Goal: Information Seeking & Learning: Compare options

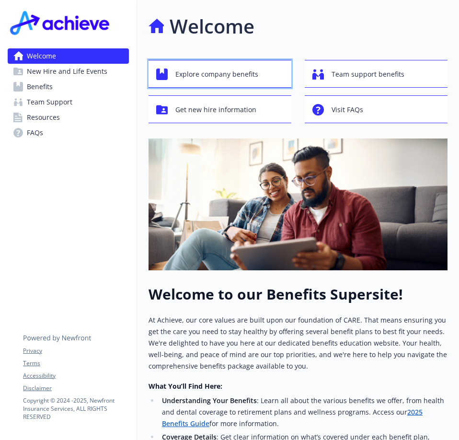
click at [204, 75] on span "Explore company benefits" at bounding box center [216, 74] width 83 height 18
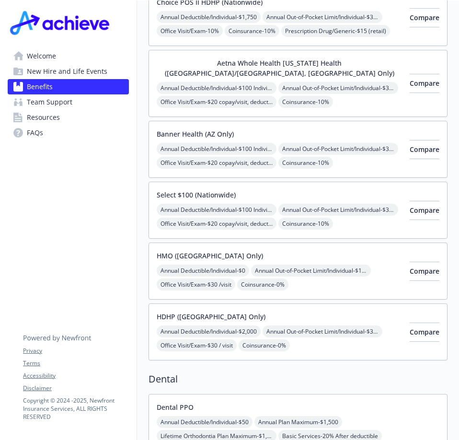
scroll to position [431, 0]
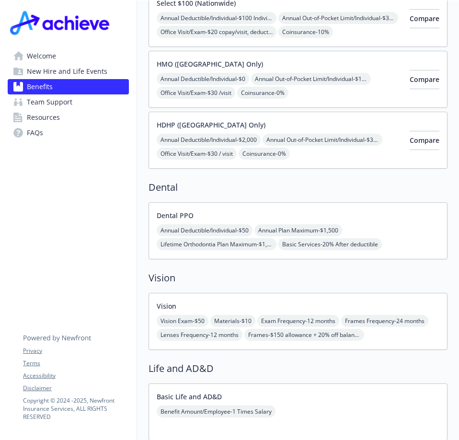
click at [271, 210] on div "Dental PPO Annual Deductible/Individual - $50 Annual Plan Maximum - $1,500 Life…" at bounding box center [298, 230] width 283 height 41
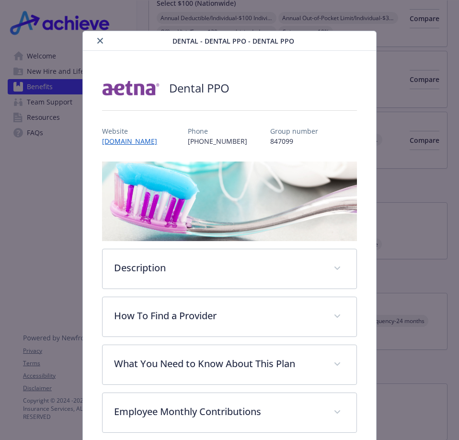
scroll to position [29, 0]
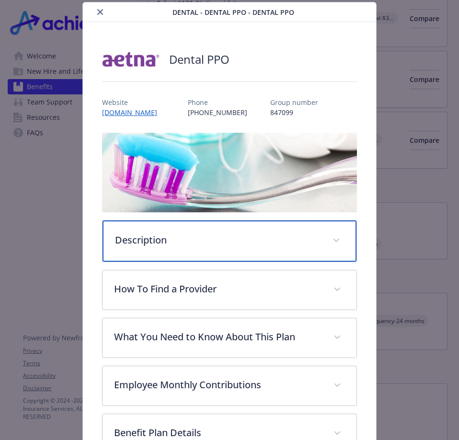
click at [303, 239] on p "Description" at bounding box center [218, 240] width 206 height 14
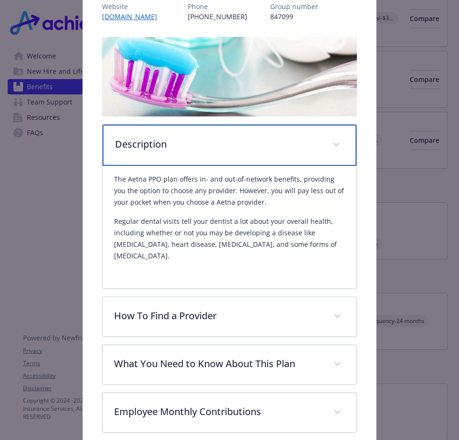
scroll to position [172, 0]
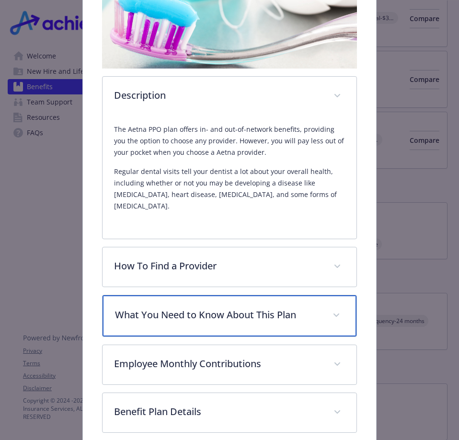
click at [330, 308] on span "details for plan Dental - Dental PPO - Dental PPO" at bounding box center [336, 315] width 15 height 15
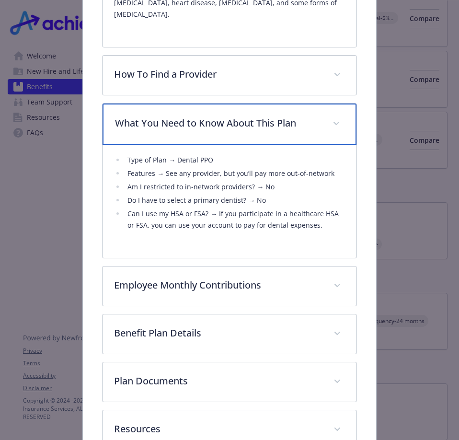
scroll to position [412, 0]
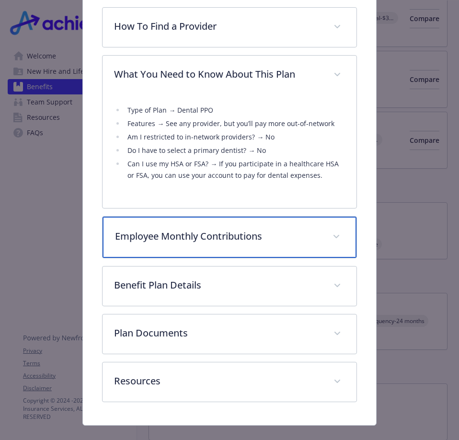
click at [333, 235] on icon "details for plan Dental - Dental PPO - Dental PPO" at bounding box center [336, 237] width 6 height 4
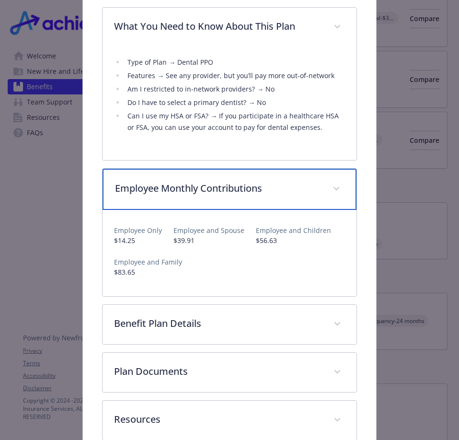
scroll to position [502, 0]
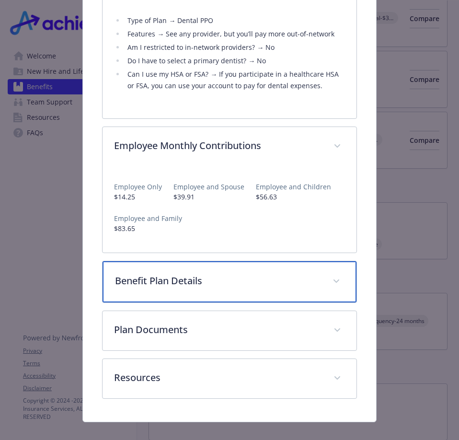
click at [333, 274] on span "details for plan Dental - Dental PPO - Dental PPO" at bounding box center [336, 281] width 15 height 15
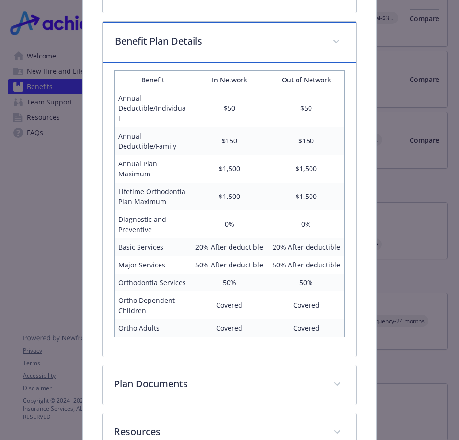
scroll to position [789, 0]
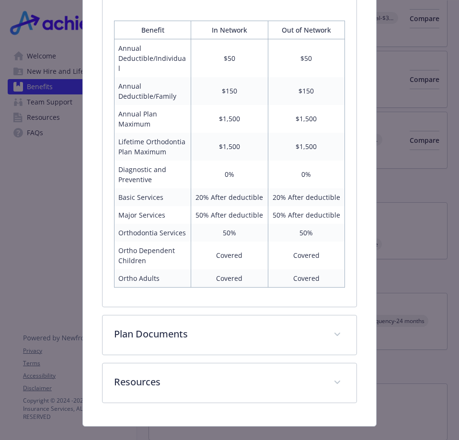
click at [134, 241] on td "Orthodontia Services" at bounding box center [153, 233] width 77 height 18
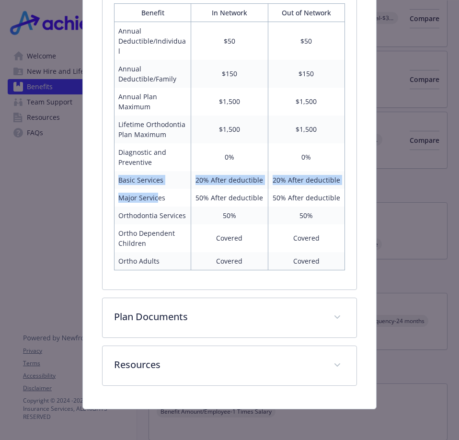
drag, startPoint x: 118, startPoint y: 163, endPoint x: 158, endPoint y: 185, distance: 45.5
click at [158, 185] on tbody "Annual Deductible/Individual $50 $50 Annual Deductible/Family $150 $150 Annual …" at bounding box center [230, 146] width 230 height 248
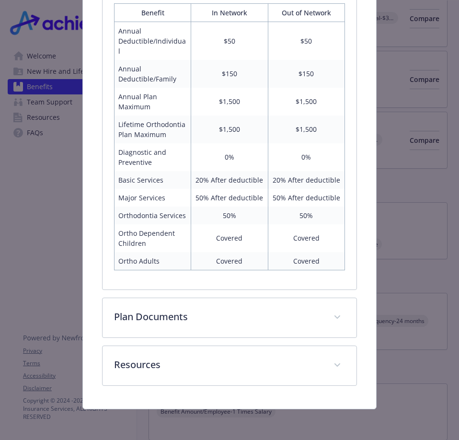
click at [156, 143] on td "Diagnostic and Preventive" at bounding box center [153, 157] width 77 height 28
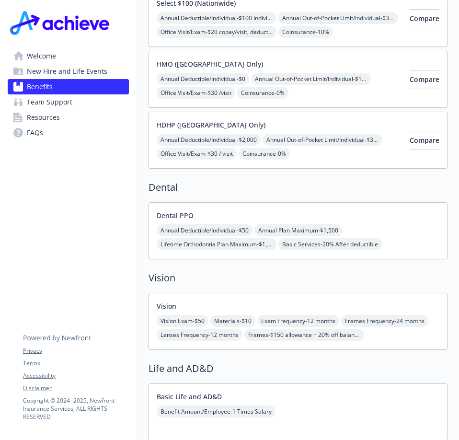
scroll to position [479, 0]
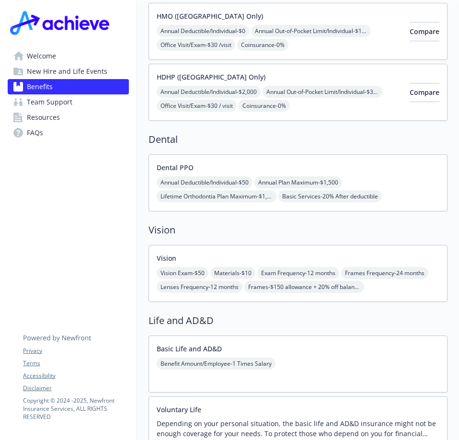
click at [348, 267] on div "Vision Exam - $50 Materials - $10 Exam Frequency - 12 months Frames Frequency -…" at bounding box center [298, 280] width 283 height 26
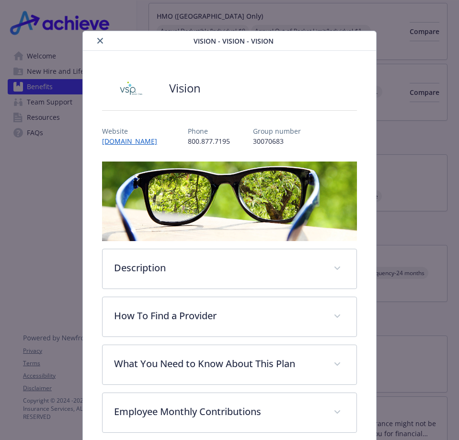
scroll to position [29, 0]
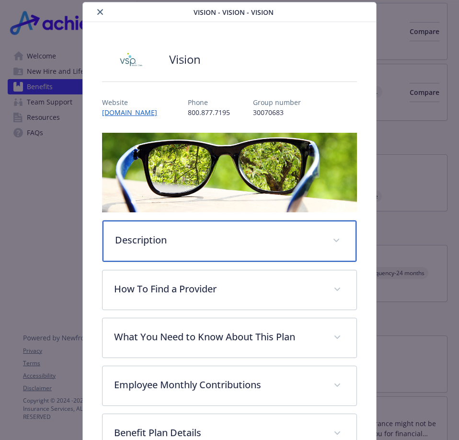
click at [333, 239] on icon "details for plan Vision - Vision - Vision" at bounding box center [336, 241] width 6 height 4
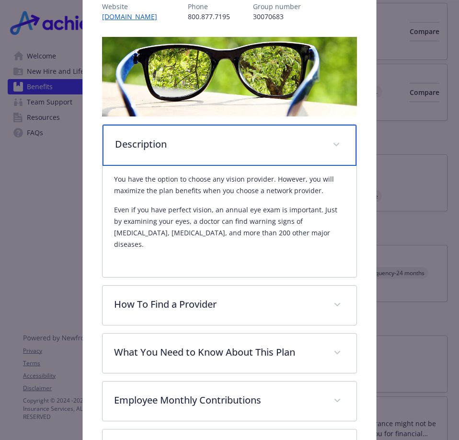
scroll to position [172, 0]
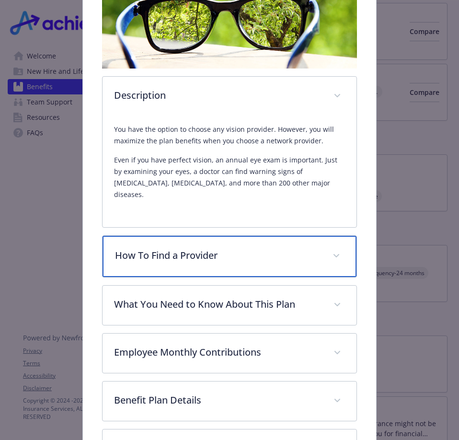
click at [333, 254] on icon "details for plan Vision - Vision - Vision" at bounding box center [336, 256] width 6 height 4
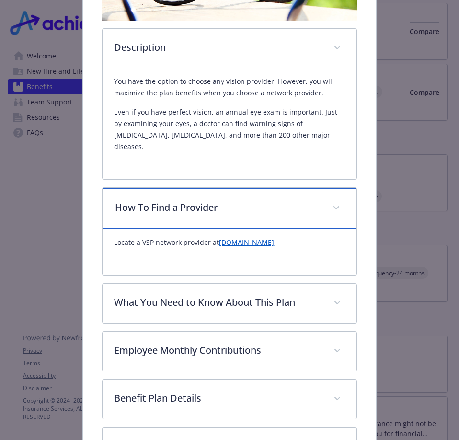
scroll to position [268, 0]
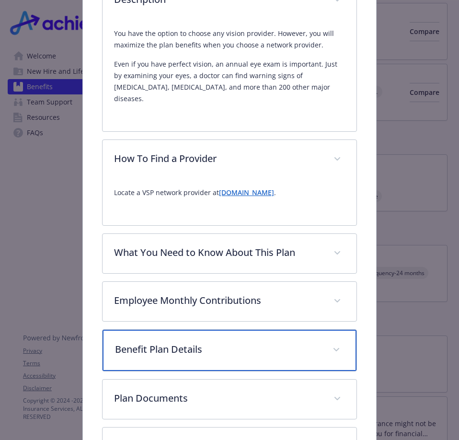
click at [261, 342] on p "Benefit Plan Details" at bounding box center [218, 349] width 206 height 14
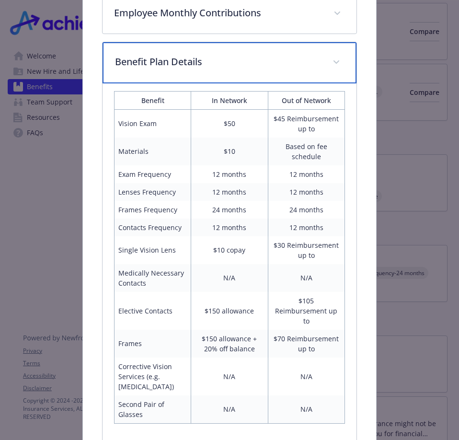
scroll to position [604, 0]
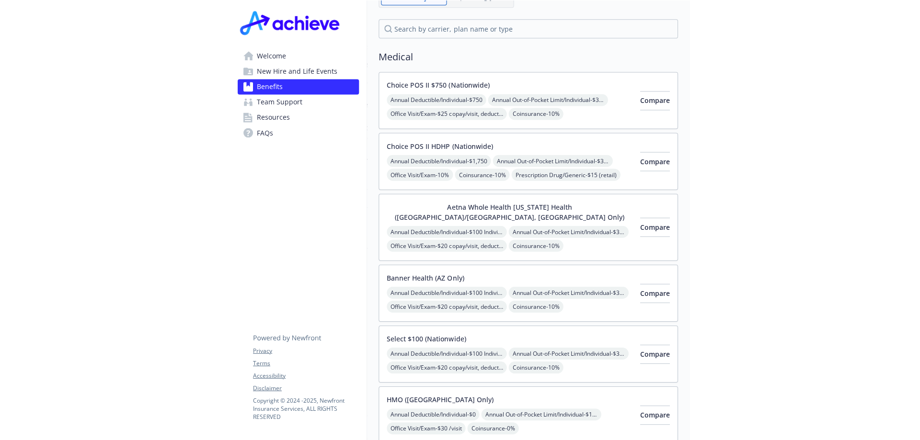
scroll to position [144, 0]
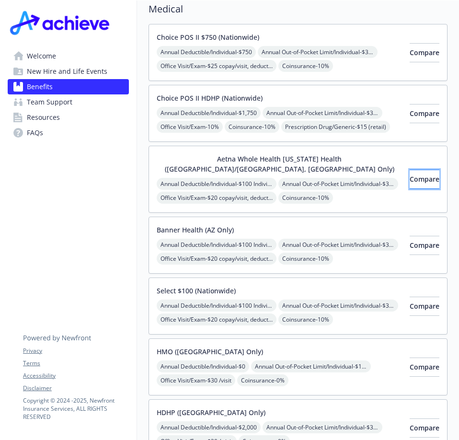
click at [400, 175] on span "Compare" at bounding box center [425, 178] width 30 height 9
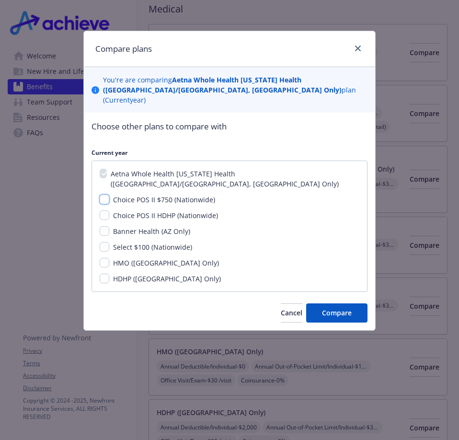
click at [103, 195] on input "Choice POS II $750 (Nationwide)" at bounding box center [105, 200] width 10 height 10
checkbox input "true"
click at [103, 210] on input "Choice POS II HDHP (Nationwide)" at bounding box center [105, 215] width 10 height 10
checkbox input "true"
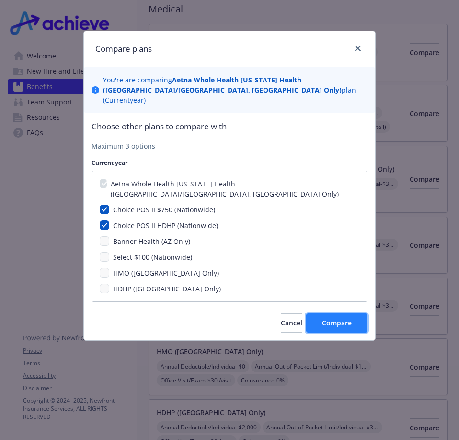
click at [343, 318] on span "Compare" at bounding box center [337, 322] width 30 height 9
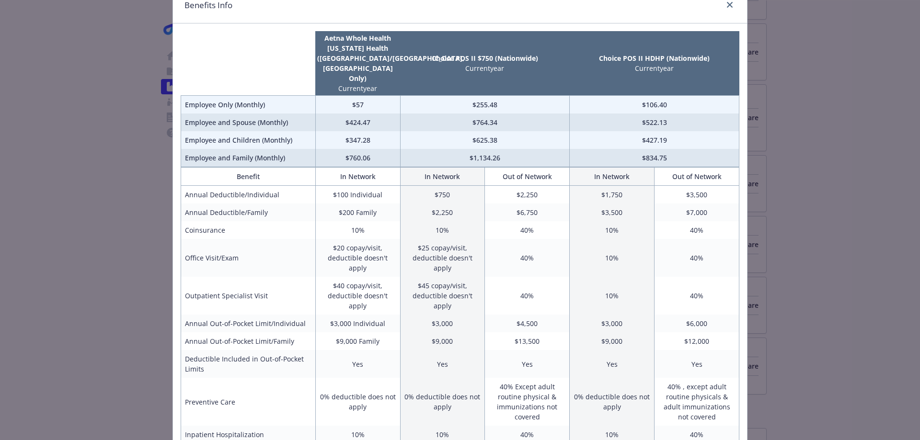
scroll to position [0, 0]
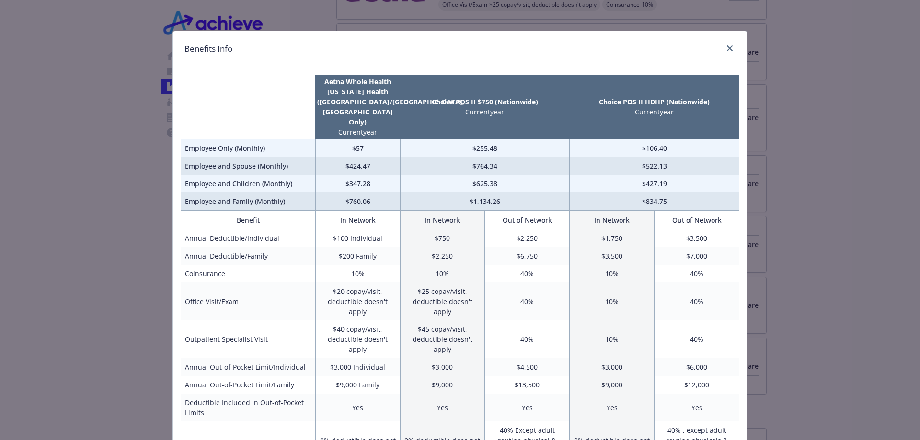
click at [400, 6] on div "Benefits Info Aetna Whole Health Texas Health (Dallas/Fort Worth, TX Only) Curr…" at bounding box center [460, 220] width 920 height 440
click at [400, 4] on div "Benefits Info Aetna Whole Health Texas Health (Dallas/Fort Worth, TX Only) Curr…" at bounding box center [460, 220] width 920 height 440
click at [400, 127] on div "Benefits Info Aetna Whole Health Texas Health (Dallas/Fort Worth, TX Only) Curr…" at bounding box center [460, 220] width 920 height 440
click at [400, 125] on div "Benefits Info Aetna Whole Health Texas Health (Dallas/Fort Worth, TX Only) Curr…" at bounding box center [460, 220] width 920 height 440
click at [400, 2] on div "Benefits Info Aetna Whole Health Texas Health (Dallas/Fort Worth, TX Only) Curr…" at bounding box center [460, 220] width 920 height 440
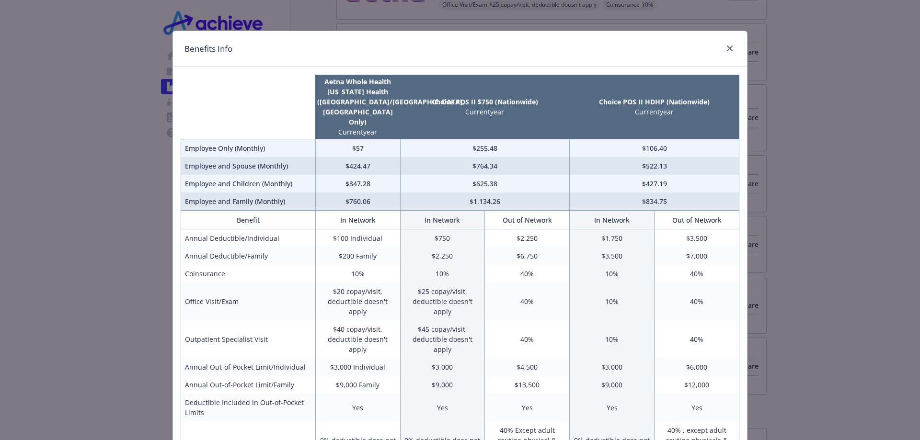
click at [400, 2] on div "Benefits Info Aetna Whole Health Texas Health (Dallas/Fort Worth, TX Only) Curr…" at bounding box center [460, 220] width 920 height 440
click at [400, 47] on icon "close" at bounding box center [730, 49] width 6 height 6
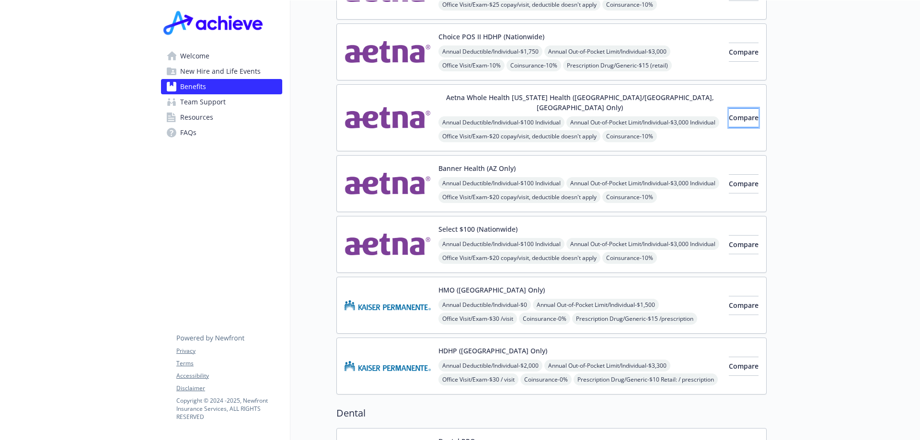
click at [400, 113] on span "Compare" at bounding box center [744, 117] width 30 height 9
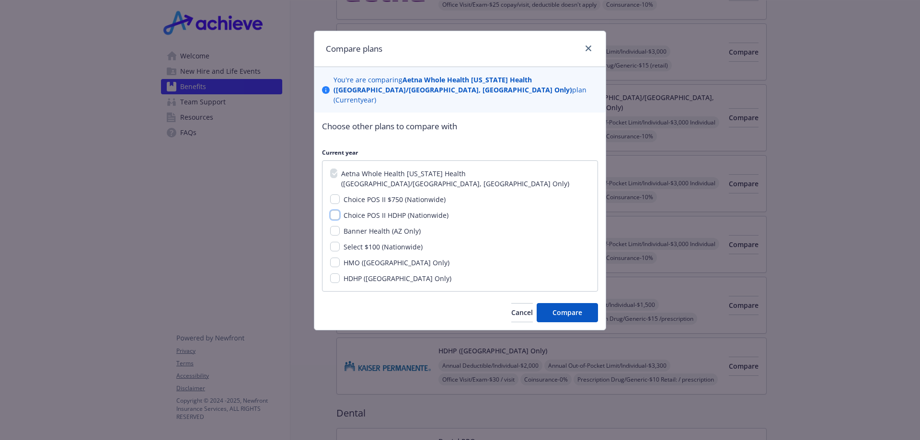
click at [336, 210] on input "Choice POS II HDHP (Nationwide)" at bounding box center [335, 215] width 10 height 10
checkbox input "true"
click at [335, 242] on input "Select $100 (Nationwide)" at bounding box center [335, 247] width 10 height 10
checkbox input "true"
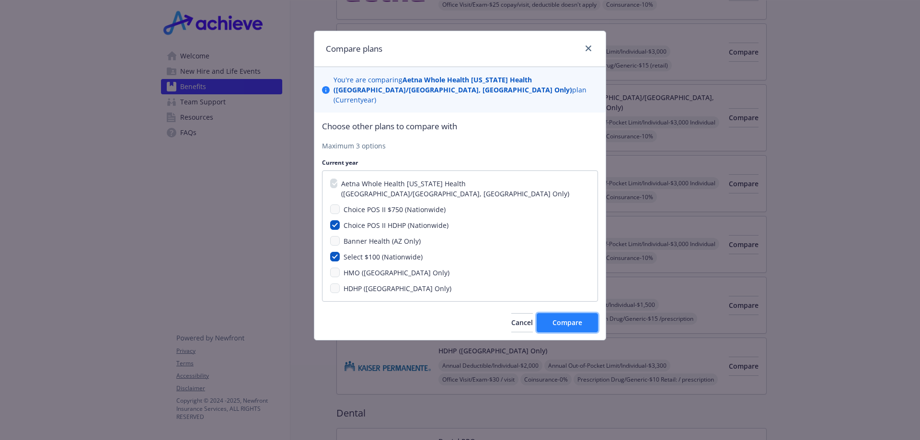
click at [400, 318] on span "Compare" at bounding box center [567, 322] width 30 height 9
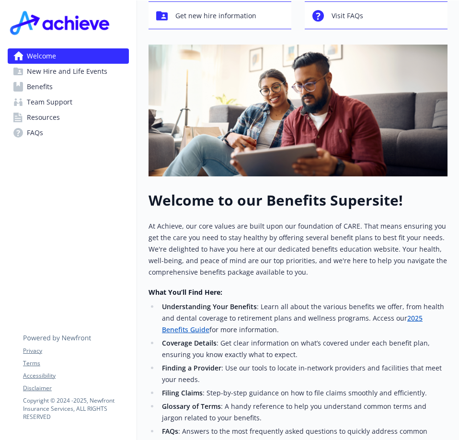
scroll to position [46, 0]
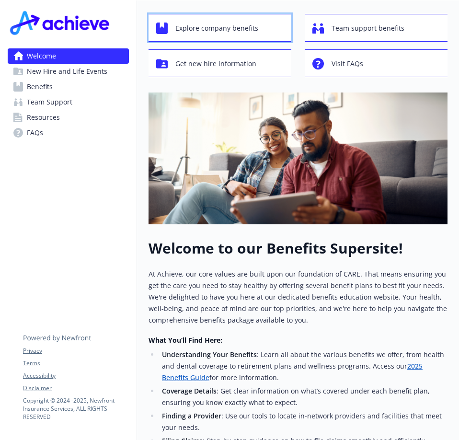
click at [228, 29] on span "Explore company benefits" at bounding box center [216, 28] width 83 height 18
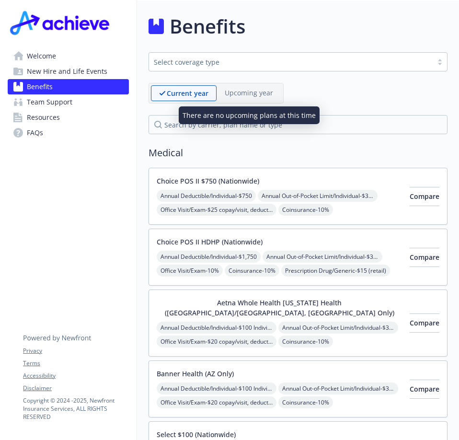
click at [249, 88] on p "Upcoming year" at bounding box center [249, 93] width 48 height 10
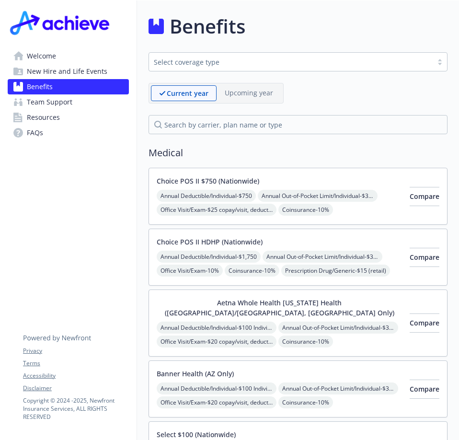
click at [308, 301] on button "Aetna Whole Health [US_STATE] Health ([GEOGRAPHIC_DATA]/[GEOGRAPHIC_DATA], [GEO…" at bounding box center [279, 308] width 245 height 20
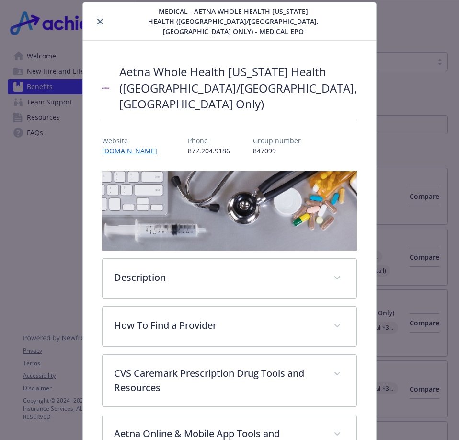
scroll to position [125, 0]
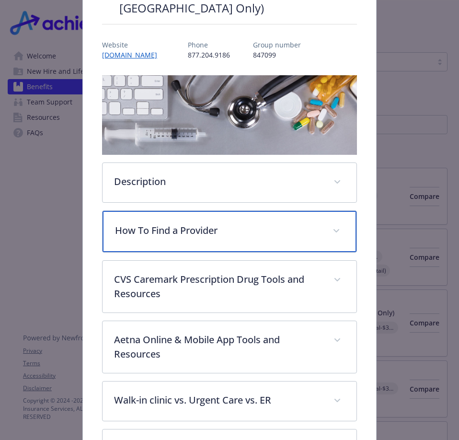
click at [333, 229] on icon "details for plan Medical - Aetna Whole Health Texas Health (Dallas/Fort Worth, …" at bounding box center [336, 231] width 6 height 4
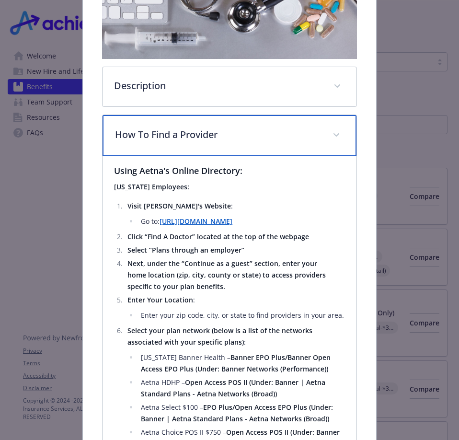
scroll to position [268, 0]
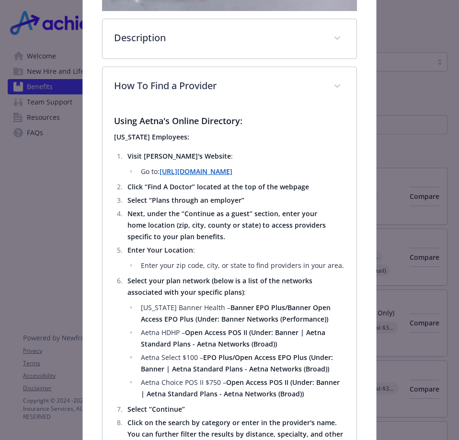
click at [192, 167] on strong "[URL][DOMAIN_NAME]" at bounding box center [196, 171] width 73 height 9
